Goal: Information Seeking & Learning: Compare options

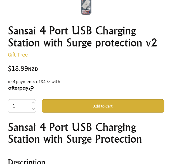
scroll to position [223, 0]
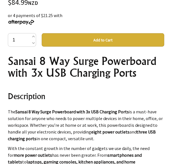
scroll to position [140, 0]
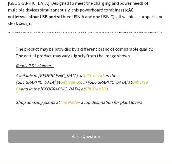
scroll to position [335, 0]
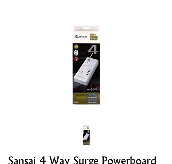
scroll to position [112, 0]
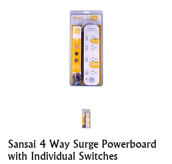
scroll to position [140, 0]
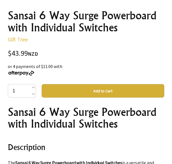
scroll to position [223, 0]
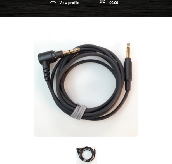
scroll to position [28, 0]
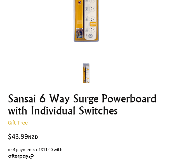
scroll to position [84, 0]
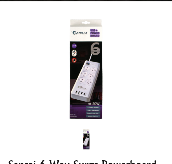
scroll to position [28, 0]
